Goal: Information Seeking & Learning: Learn about a topic

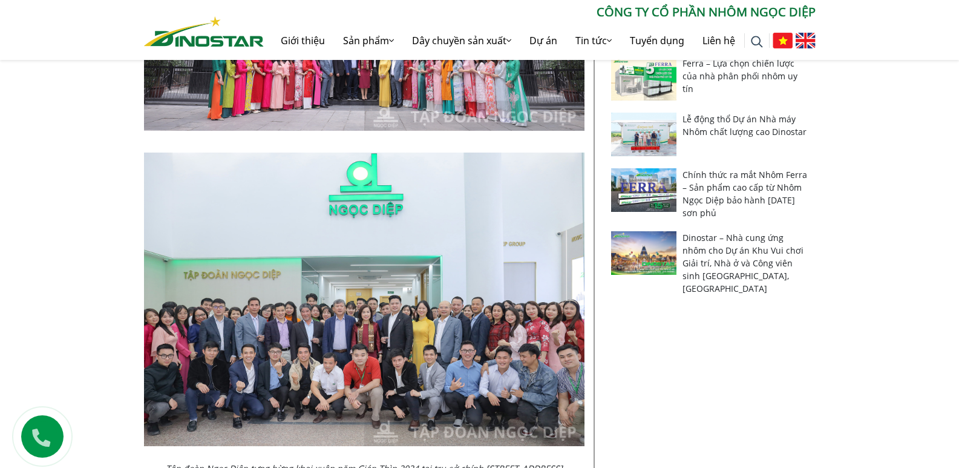
scroll to position [620, 0]
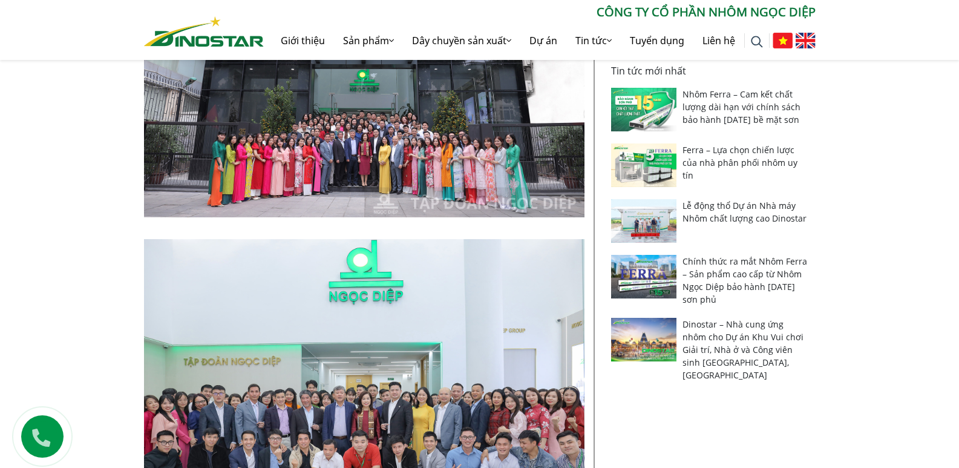
click at [467, 185] on img at bounding box center [364, 71] width 441 height 294
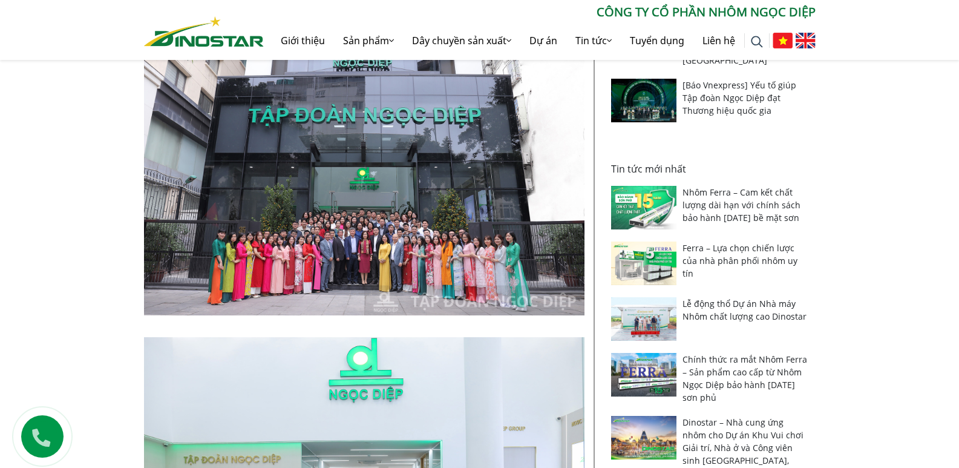
scroll to position [257, 0]
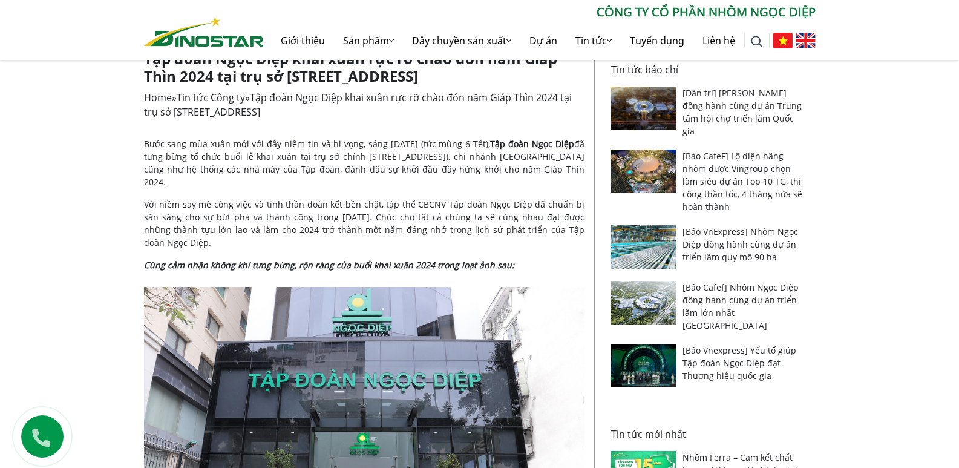
click at [343, 214] on p "Với niềm say mê công việc và tinh thần đoàn kết bền chặt, tập thể CBCNV Tập đoà…" at bounding box center [364, 223] width 441 height 51
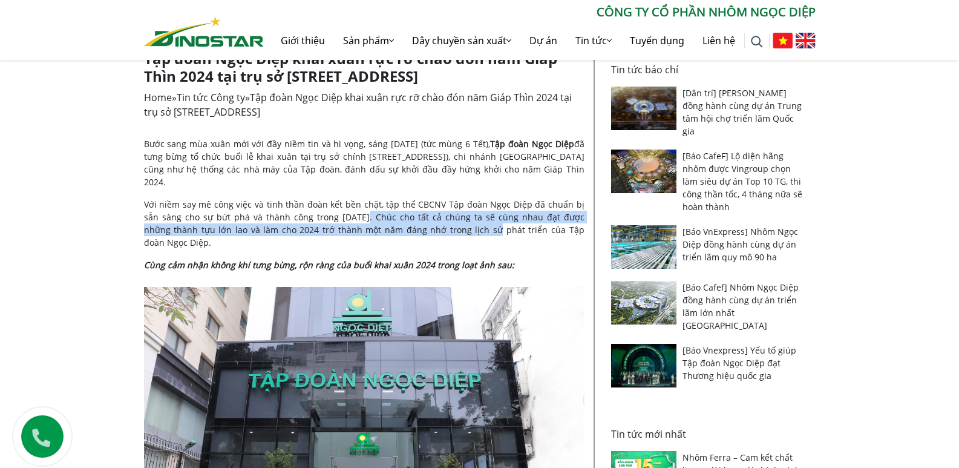
drag, startPoint x: 344, startPoint y: 214, endPoint x: 452, endPoint y: 227, distance: 109.2
click at [452, 227] on p "Với niềm say mê công việc và tinh thần đoàn kết bền chặt, tập thể CBCNV Tập đoà…" at bounding box center [364, 223] width 441 height 51
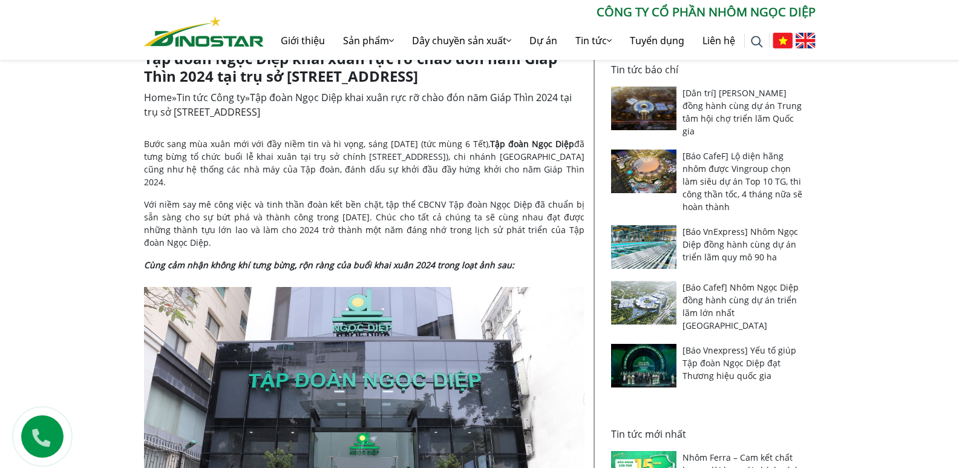
drag, startPoint x: 361, startPoint y: 218, endPoint x: 375, endPoint y: 246, distance: 31.1
click at [375, 246] on p "Với niềm say mê công việc và tinh thần đoàn kết bền chặt, tập thể CBCNV Tập đoà…" at bounding box center [364, 223] width 441 height 51
click at [369, 245] on p "Với niềm say mê công việc và tinh thần đoàn kết bền chặt, tập thể CBCNV Tập đoà…" at bounding box center [364, 223] width 441 height 51
drag, startPoint x: 268, startPoint y: 257, endPoint x: 257, endPoint y: 253, distance: 12.1
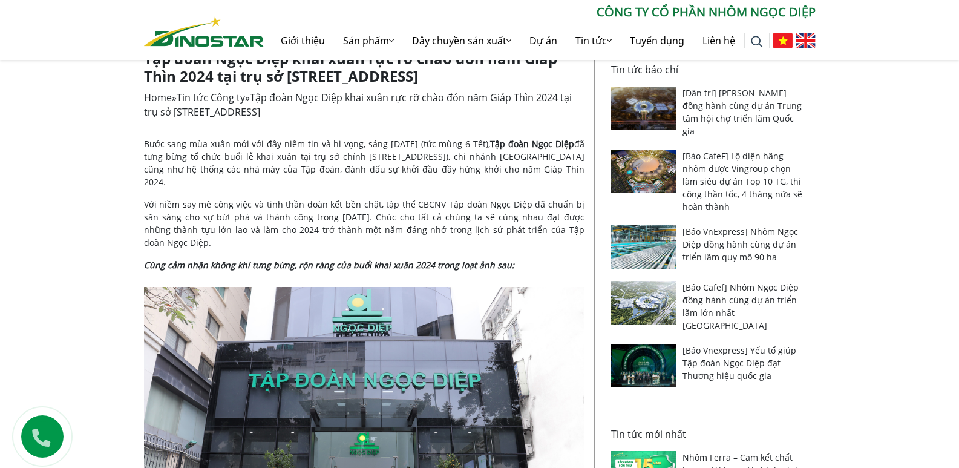
drag, startPoint x: 181, startPoint y: 240, endPoint x: 223, endPoint y: 220, distance: 46.3
click at [223, 220] on p "Với niềm say mê công việc và tinh thần đoàn kết bền chặt, tập thể CBCNV Tập đoà…" at bounding box center [364, 223] width 441 height 51
drag, startPoint x: 186, startPoint y: 237, endPoint x: 134, endPoint y: 200, distance: 64.7
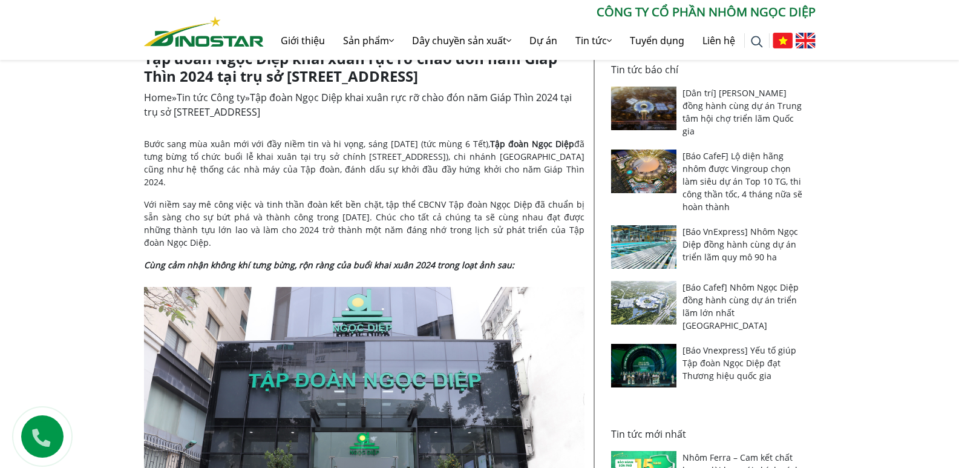
drag, startPoint x: 208, startPoint y: 225, endPoint x: 362, endPoint y: 282, distance: 163.9
click at [210, 226] on p "Với niềm say mê công việc và tinh thần đoàn kết bền chặt, tập thể CBCNV Tập đoà…" at bounding box center [364, 223] width 441 height 51
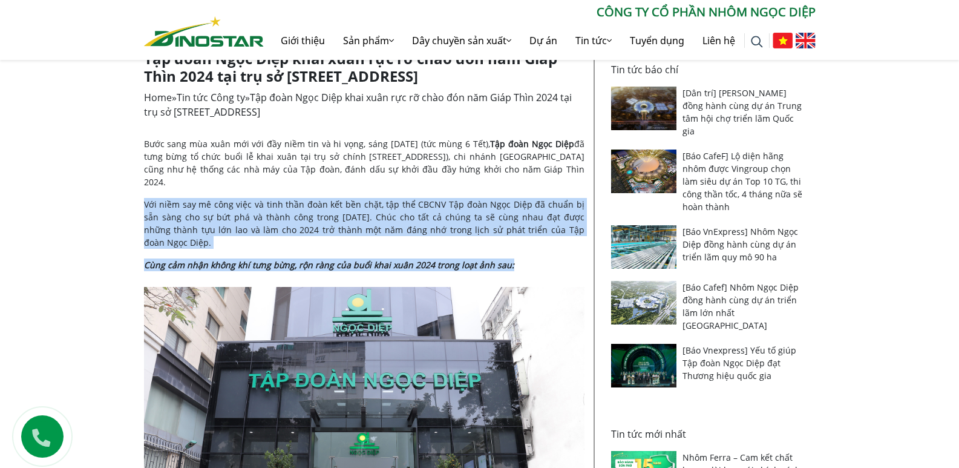
drag, startPoint x: 540, startPoint y: 265, endPoint x: 146, endPoint y: 200, distance: 399.4
click at [171, 247] on p "Với niềm say mê công việc và tinh thần đoàn kết bền chặt, tập thể CBCNV Tập đoà…" at bounding box center [364, 223] width 441 height 51
drag, startPoint x: 169, startPoint y: 243, endPoint x: 128, endPoint y: 197, distance: 61.3
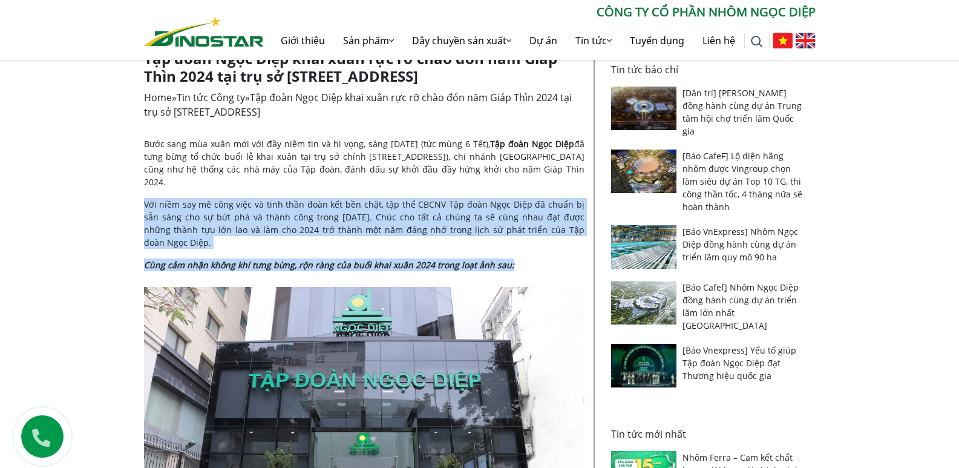
click at [179, 245] on p "Với niềm say mê công việc và tinh thần đoàn kết bền chặt, tập thể CBCNV Tập đoà…" at bounding box center [364, 223] width 441 height 51
drag, startPoint x: 176, startPoint y: 243, endPoint x: 127, endPoint y: 131, distance: 121.7
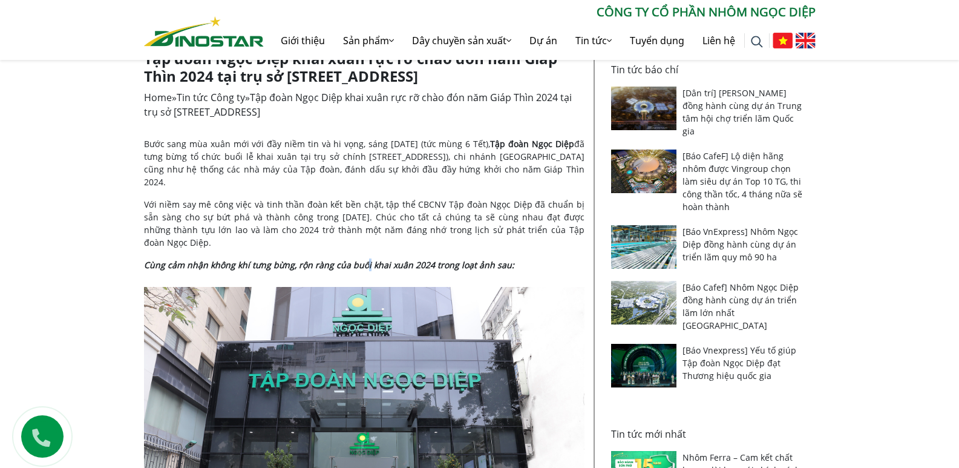
drag, startPoint x: 362, startPoint y: 271, endPoint x: 349, endPoint y: 257, distance: 18.4
click at [363, 271] on p "Cùng cảm nhận không khí tưng bừng, rộn ràng của buổi khai xuân 2024 trong loạt …" at bounding box center [364, 264] width 441 height 13
drag, startPoint x: 334, startPoint y: 252, endPoint x: 507, endPoint y: 268, distance: 173.8
click at [507, 268] on p "Cùng cảm nhận không khí tưng bừng, rộn ràng của buổi khai xuân 2024 trong loạt …" at bounding box center [364, 264] width 441 height 13
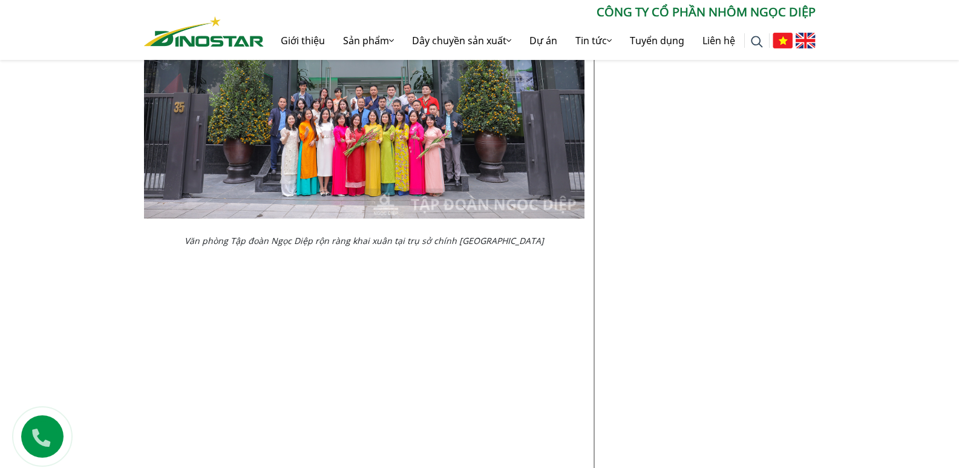
scroll to position [4070, 0]
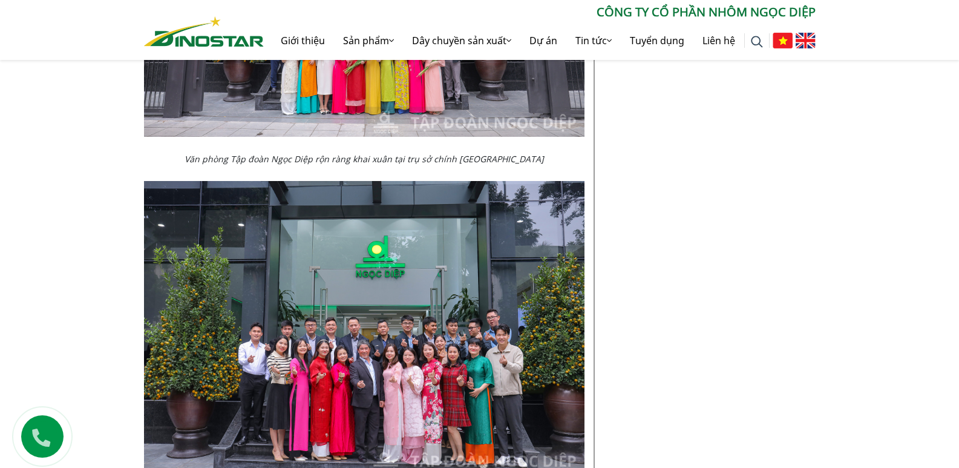
drag, startPoint x: 929, startPoint y: 105, endPoint x: 699, endPoint y: 133, distance: 231.8
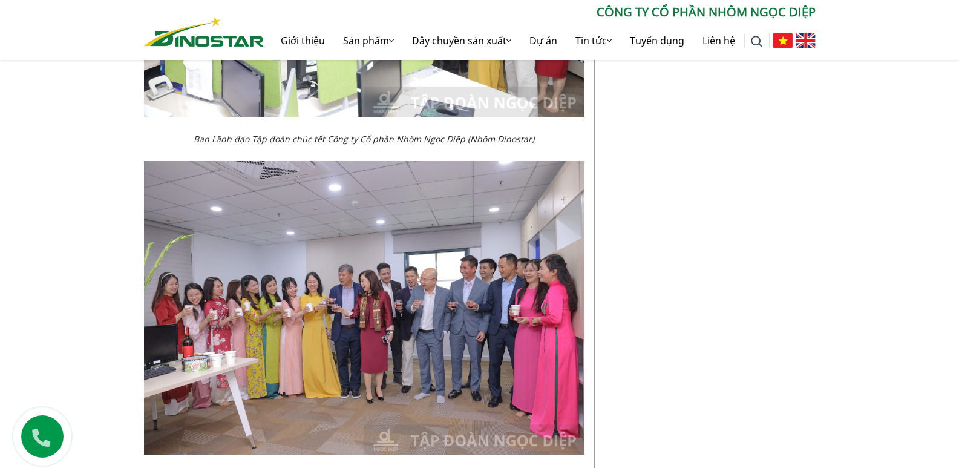
scroll to position [2496, 0]
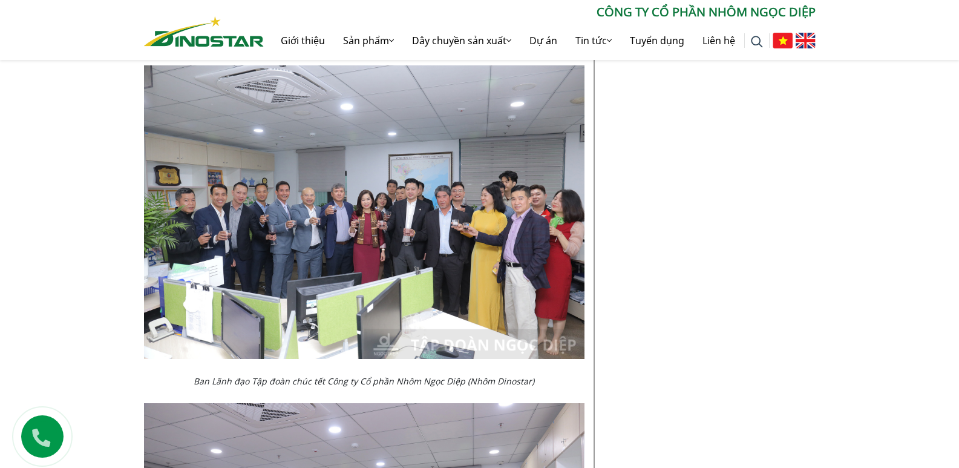
click at [378, 212] on img at bounding box center [364, 212] width 441 height 294
